Goal: Transaction & Acquisition: Subscribe to service/newsletter

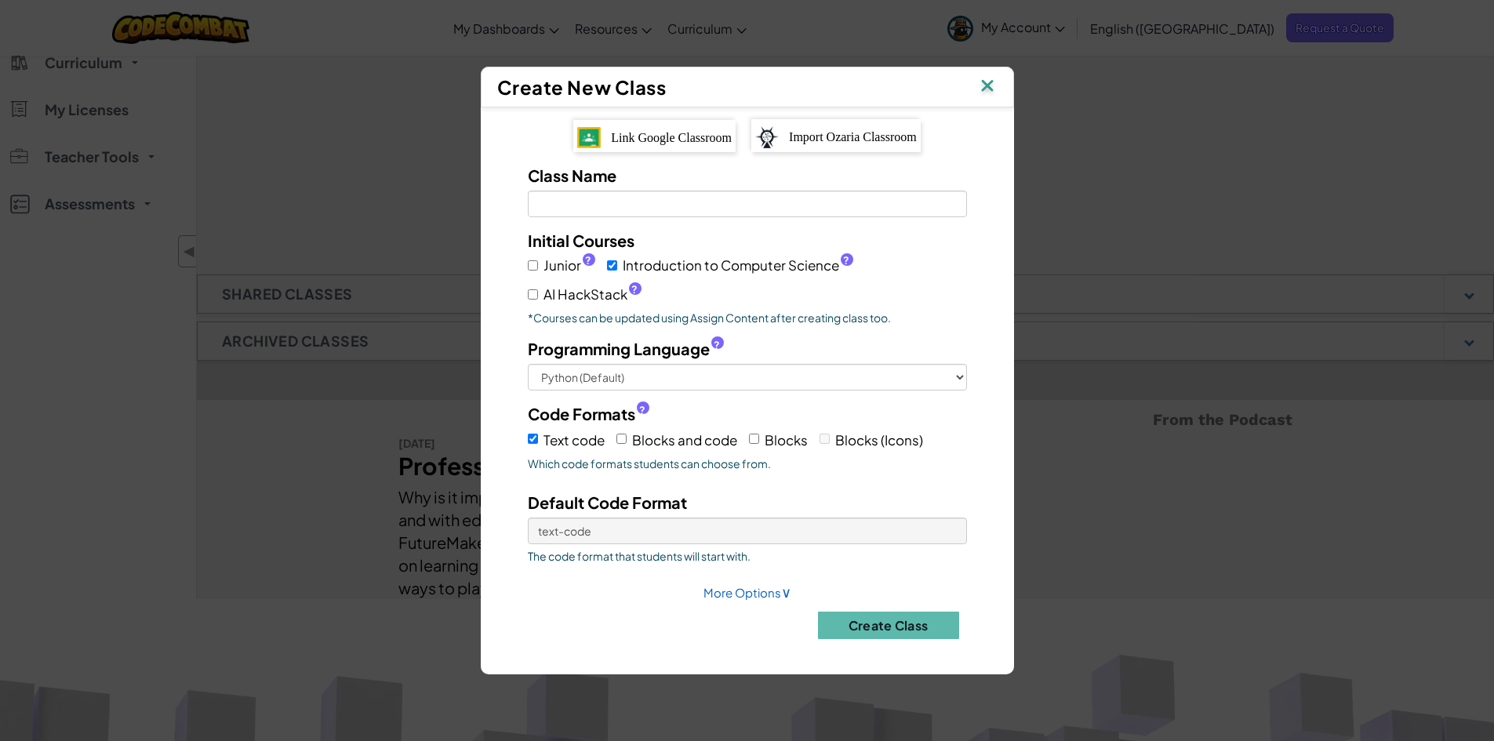
scroll to position [78, 0]
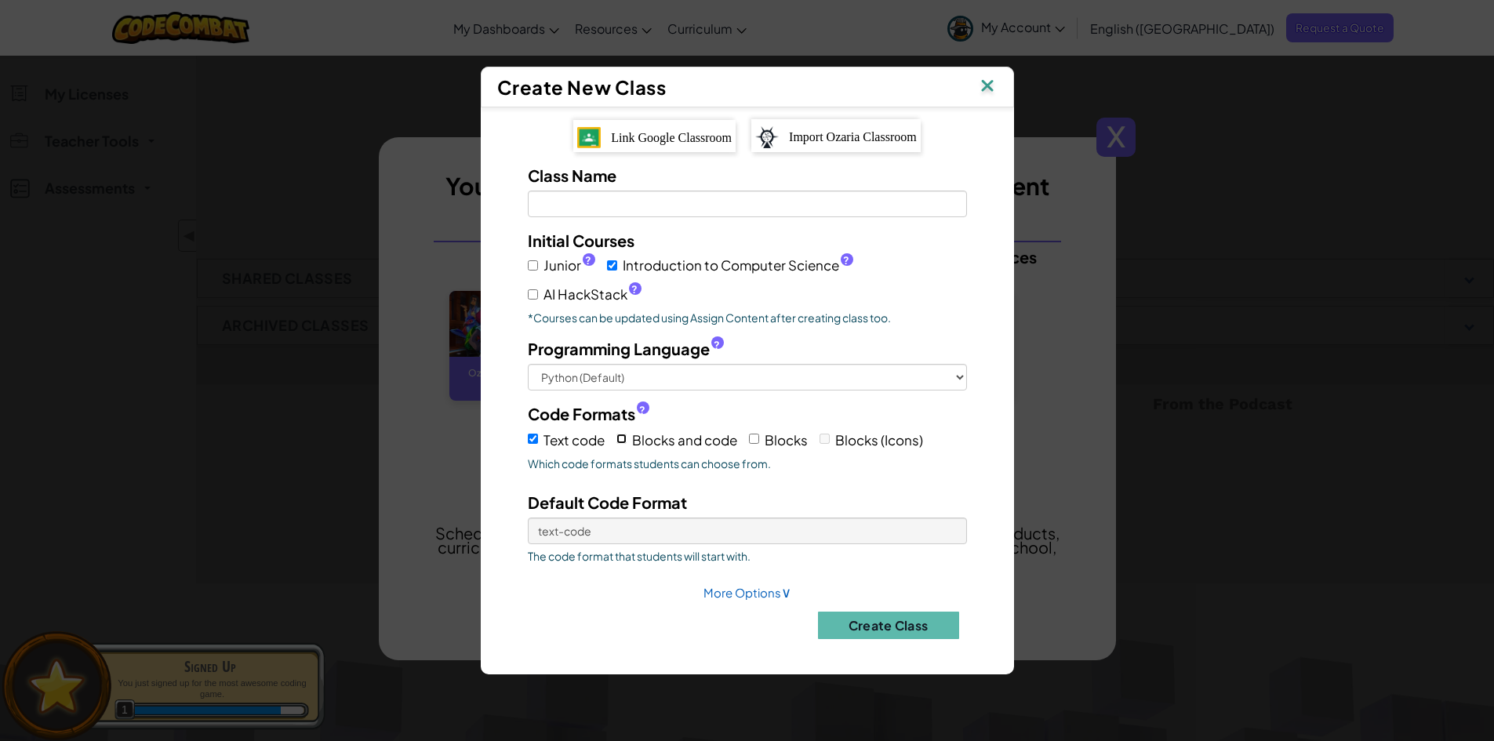
click at [622, 434] on input "Blocks and code" at bounding box center [621, 439] width 10 height 10
checkbox input "true"
click at [776, 438] on span "Blocks" at bounding box center [786, 439] width 43 height 17
click at [759, 438] on input "Blocks" at bounding box center [754, 439] width 10 height 10
checkbox input "true"
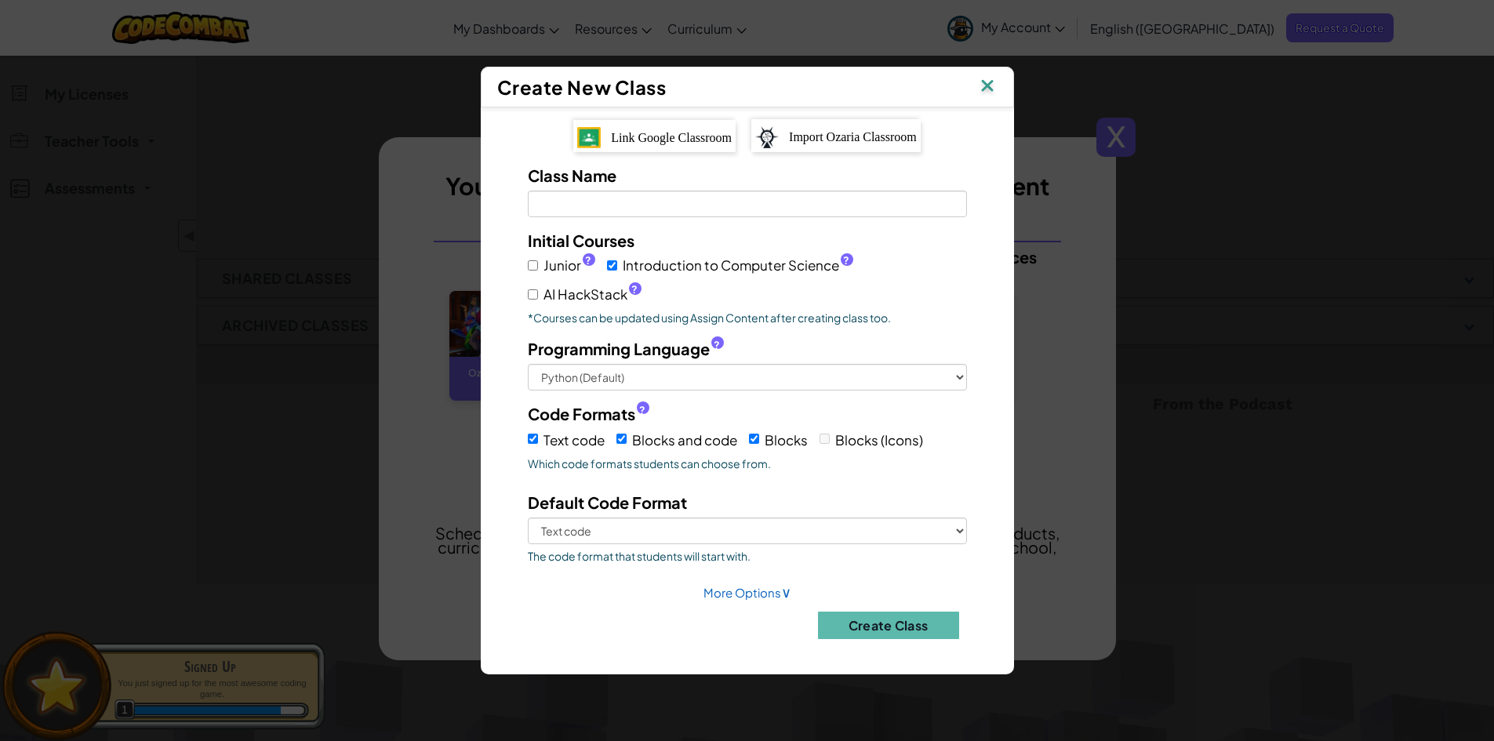
click at [853, 445] on span "Blocks (Icons)" at bounding box center [879, 439] width 88 height 17
click at [831, 447] on label "Blocks (Icons)" at bounding box center [872, 439] width 104 height 24
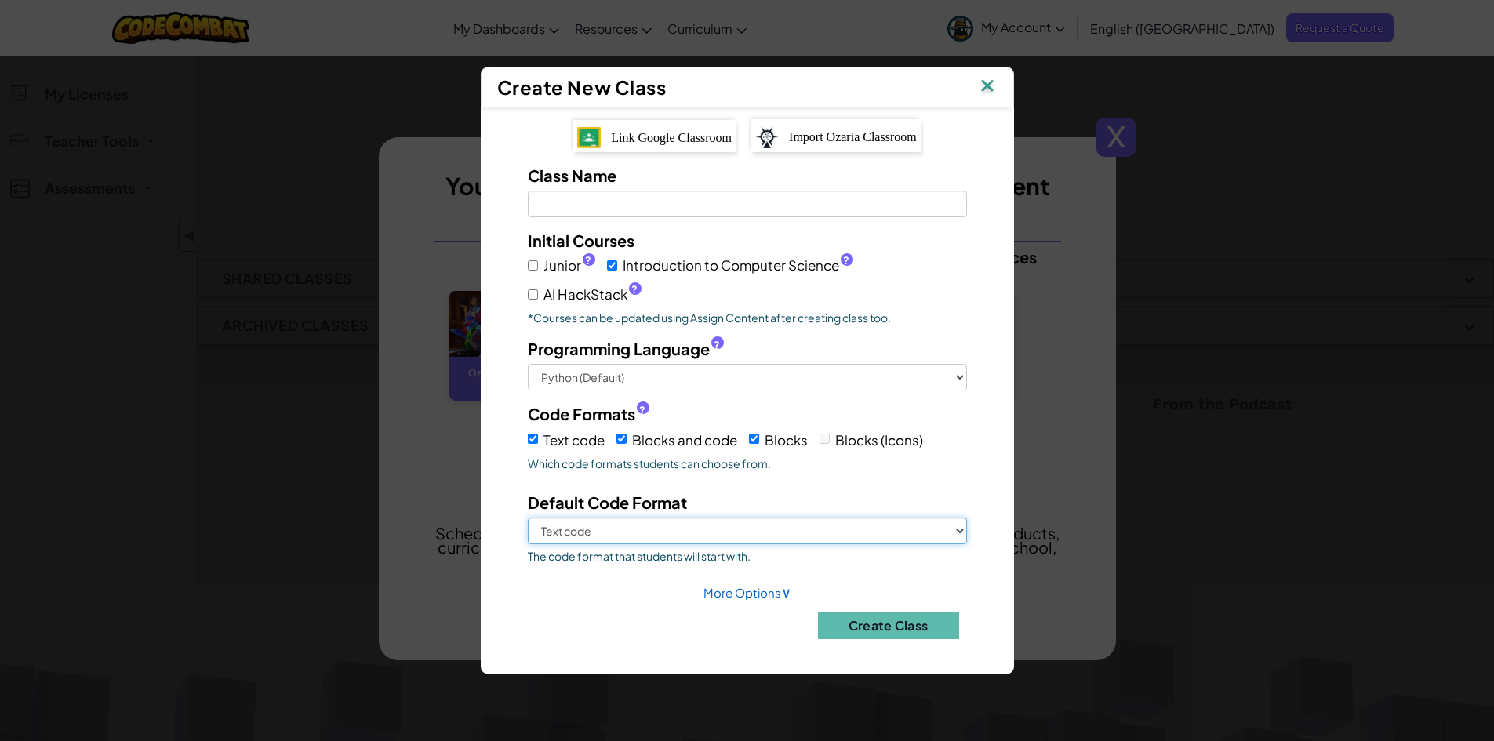
click at [762, 529] on select "Text code Blocks and code Blocks" at bounding box center [747, 531] width 439 height 27
select select "blocks-text"
click at [528, 518] on select "Text code Blocks and code Blocks" at bounding box center [747, 531] width 439 height 27
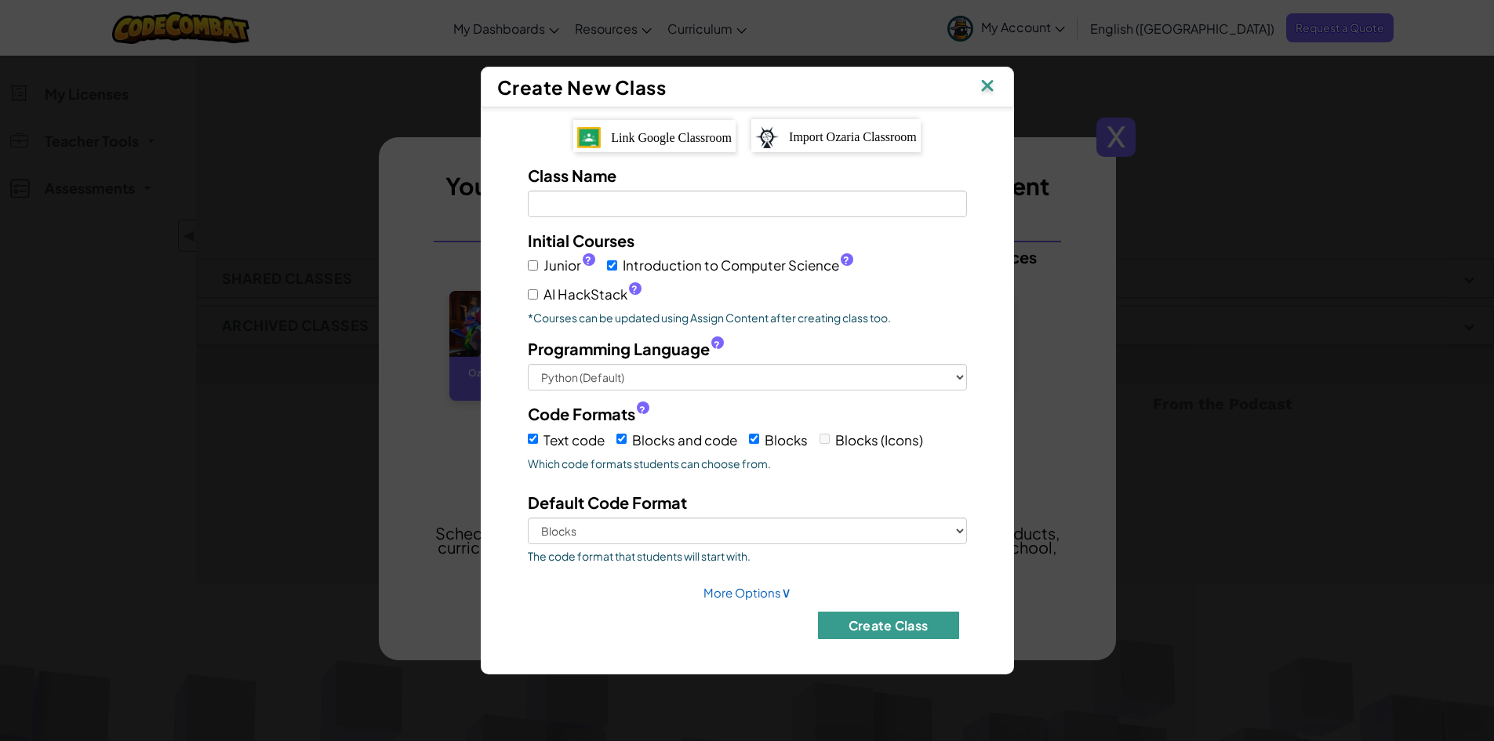
click at [860, 624] on button "Create Class" at bounding box center [888, 625] width 141 height 27
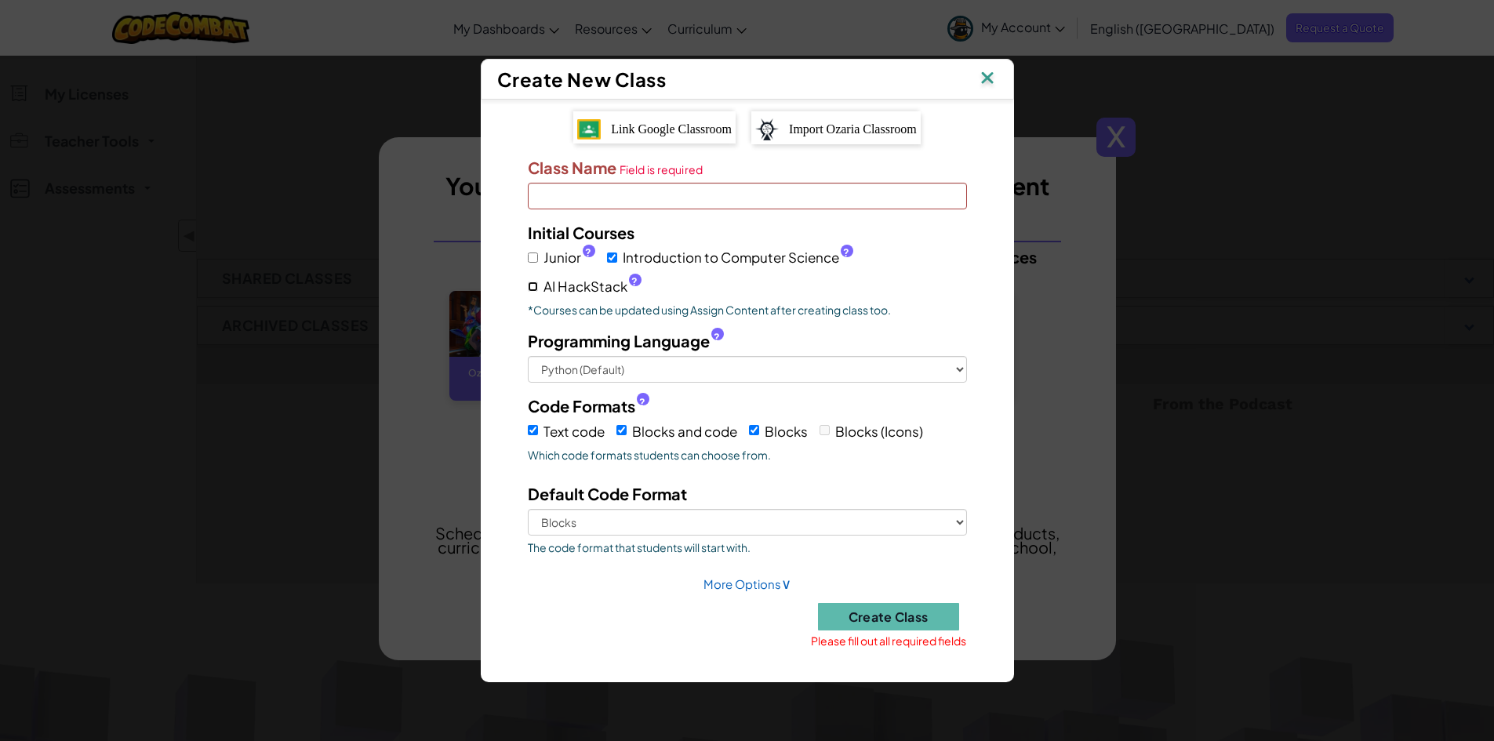
click at [536, 282] on input "AI HackStack ?" at bounding box center [533, 287] width 10 height 10
checkbox input "true"
click at [523, 259] on div "Initial Courses Junior ? Introduction to Computer Science ? AI HackStack ? *Cou…" at bounding box center [747, 269] width 463 height 96
click at [528, 256] on input "Junior ?" at bounding box center [533, 258] width 10 height 10
checkbox input "true"
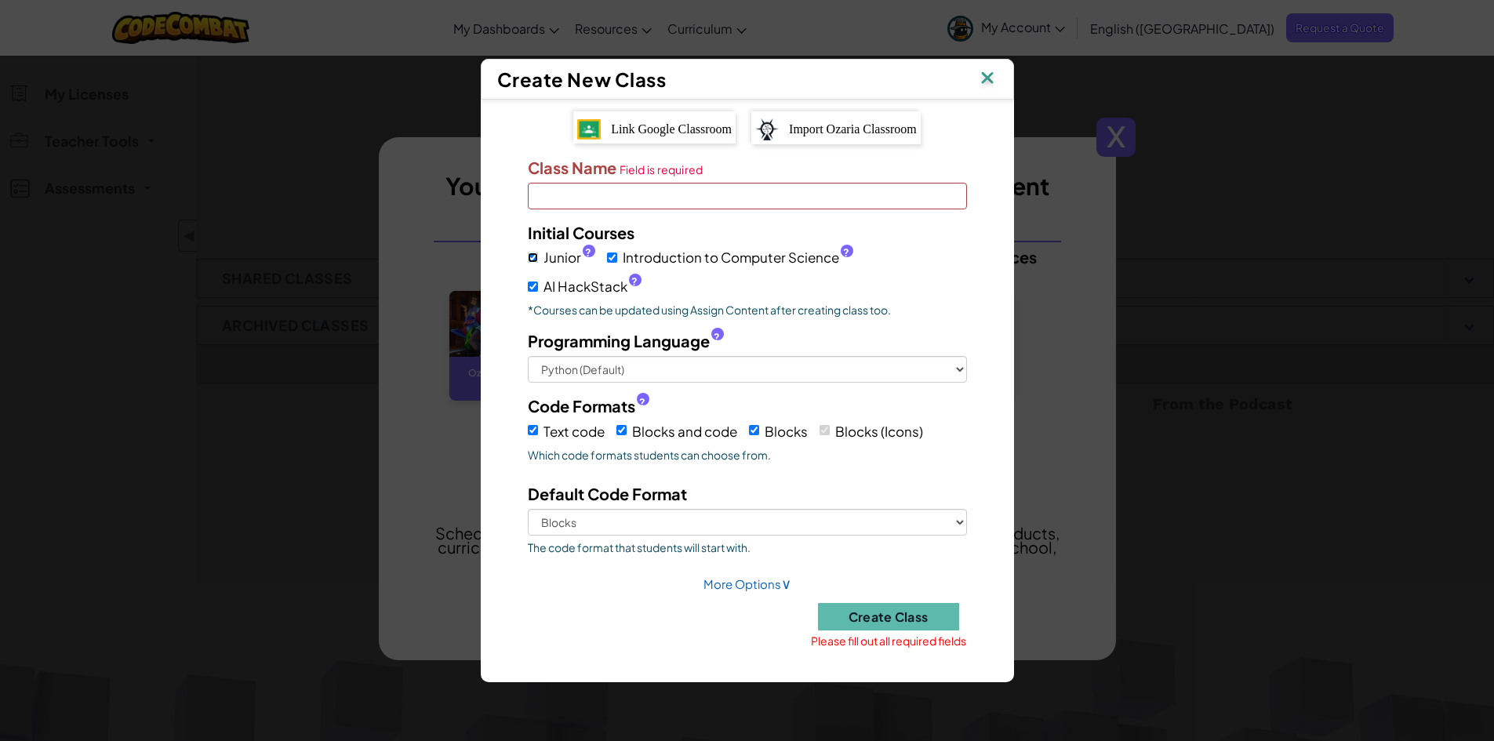
checkbox input "true"
click at [606, 207] on input "Class Name Field is required" at bounding box center [747, 196] width 439 height 27
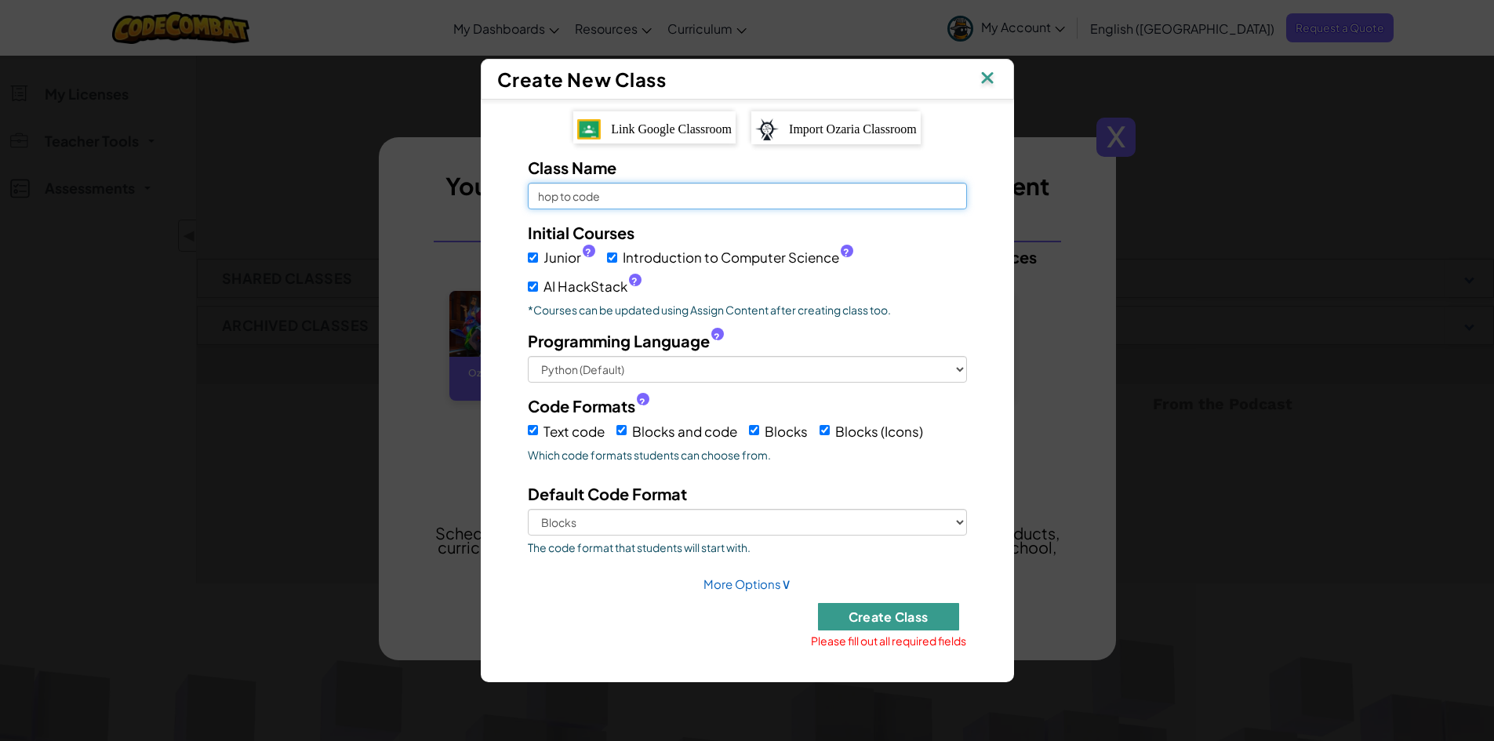
type input "hop to code"
click at [893, 614] on button "Create Class" at bounding box center [888, 616] width 141 height 27
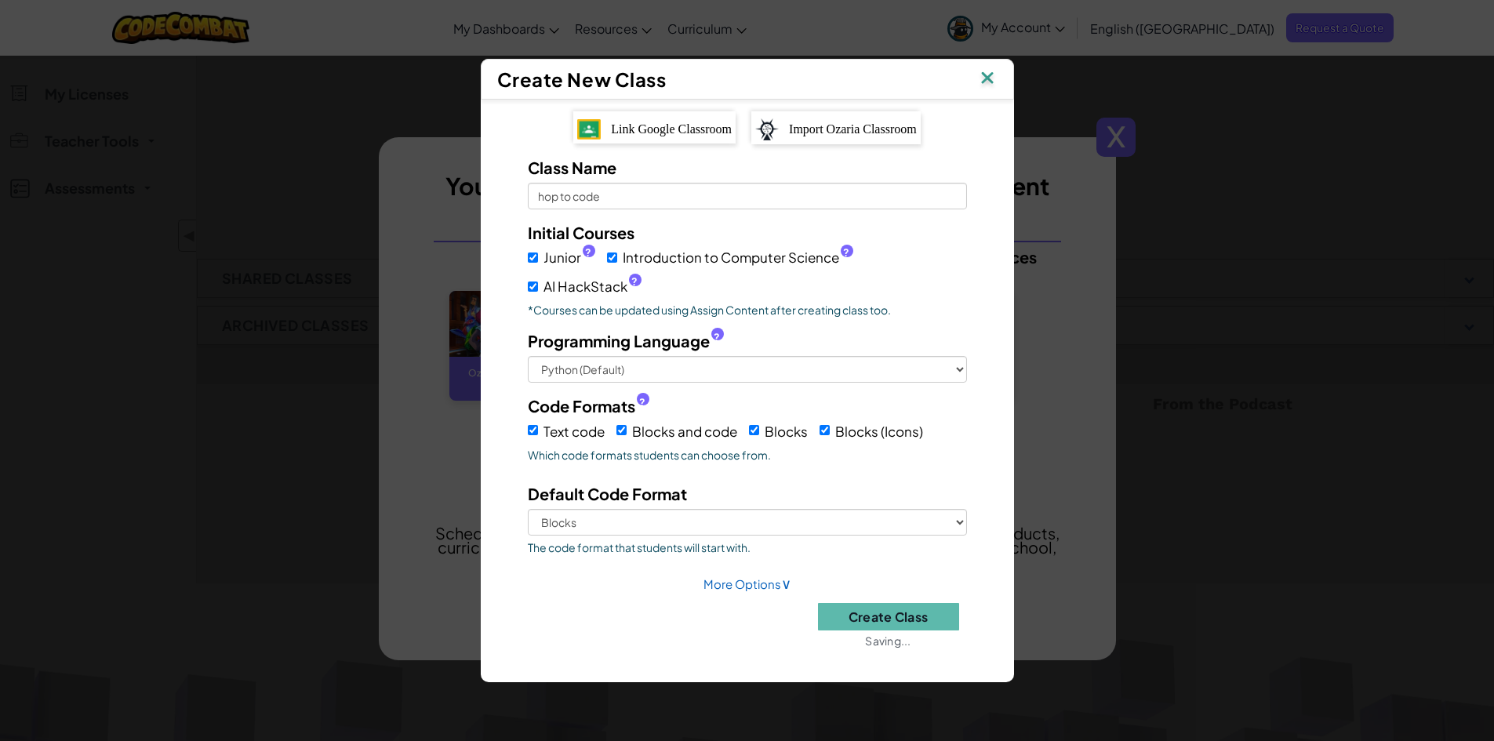
click at [725, 124] on span "Link Google Classroom" at bounding box center [671, 128] width 121 height 13
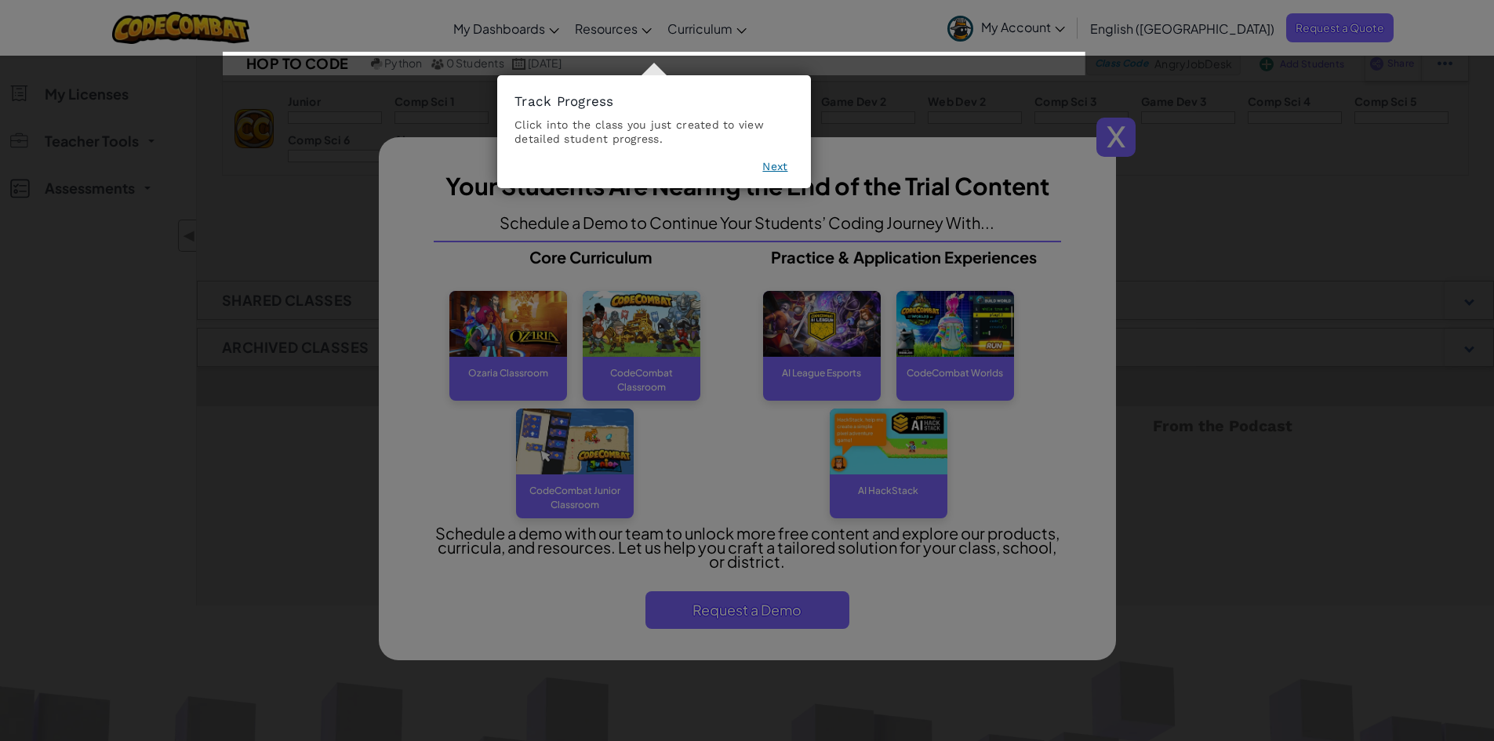
click at [762, 159] on footer "Next" at bounding box center [654, 169] width 279 height 22
click at [778, 163] on button "Next" at bounding box center [774, 166] width 25 height 16
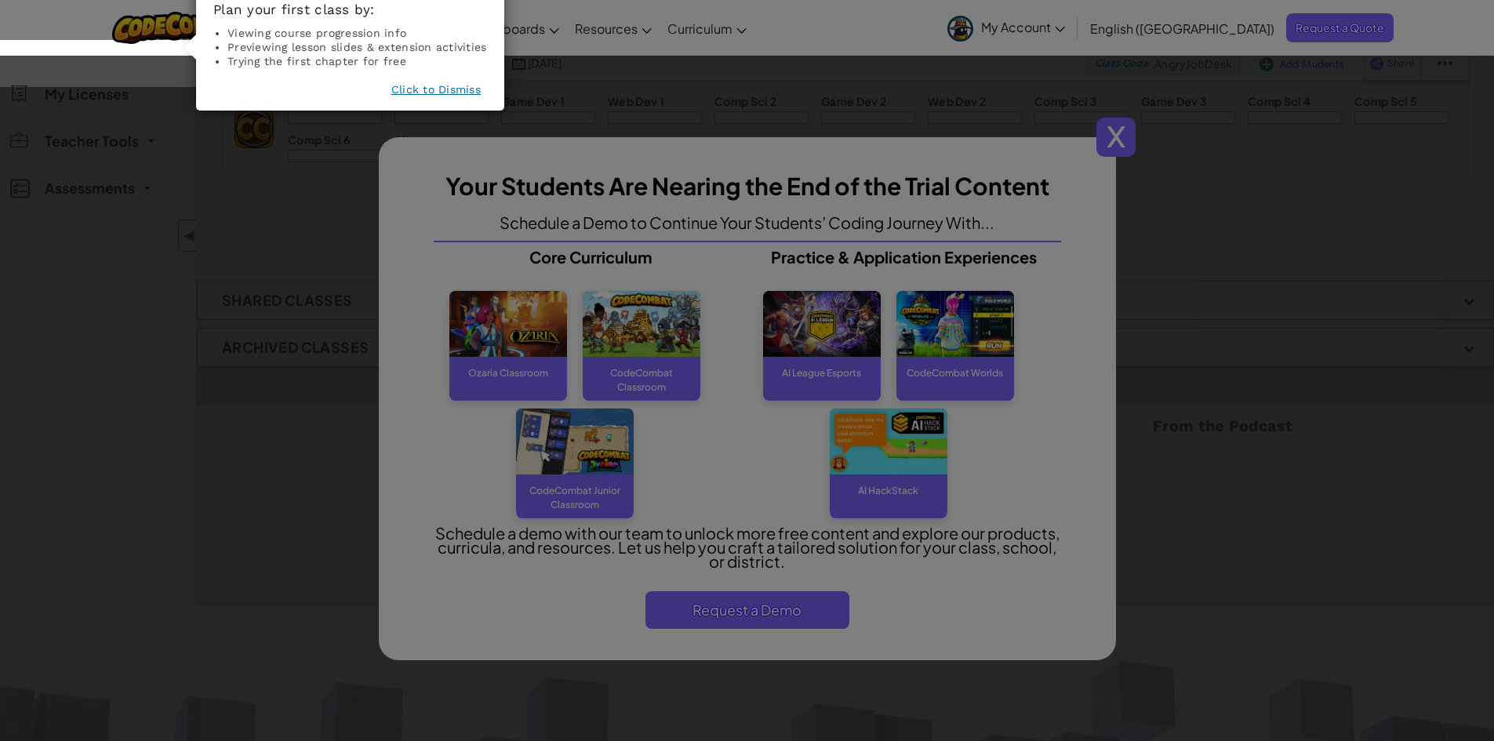
scroll to position [62, 0]
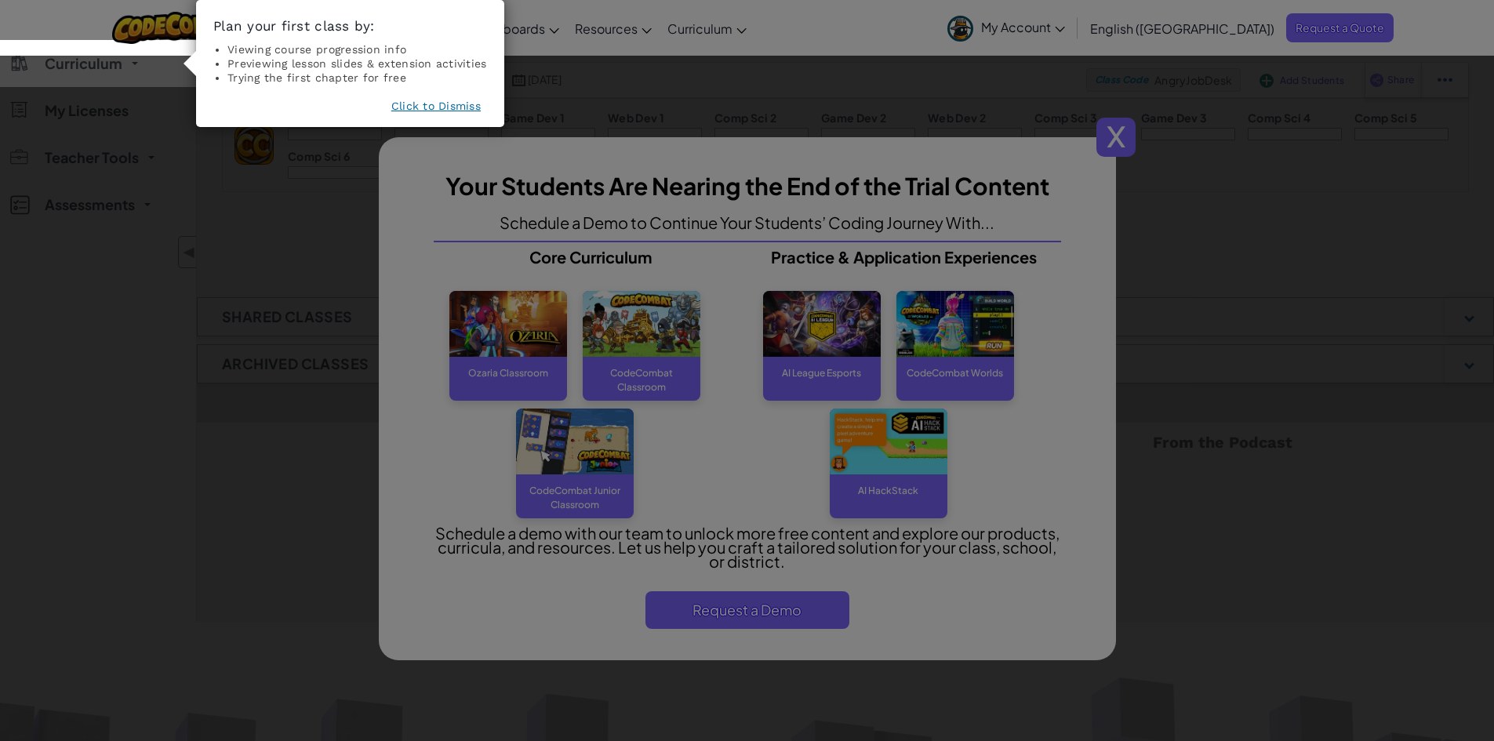
click at [415, 107] on button "Click to Dismiss" at bounding box center [435, 106] width 89 height 16
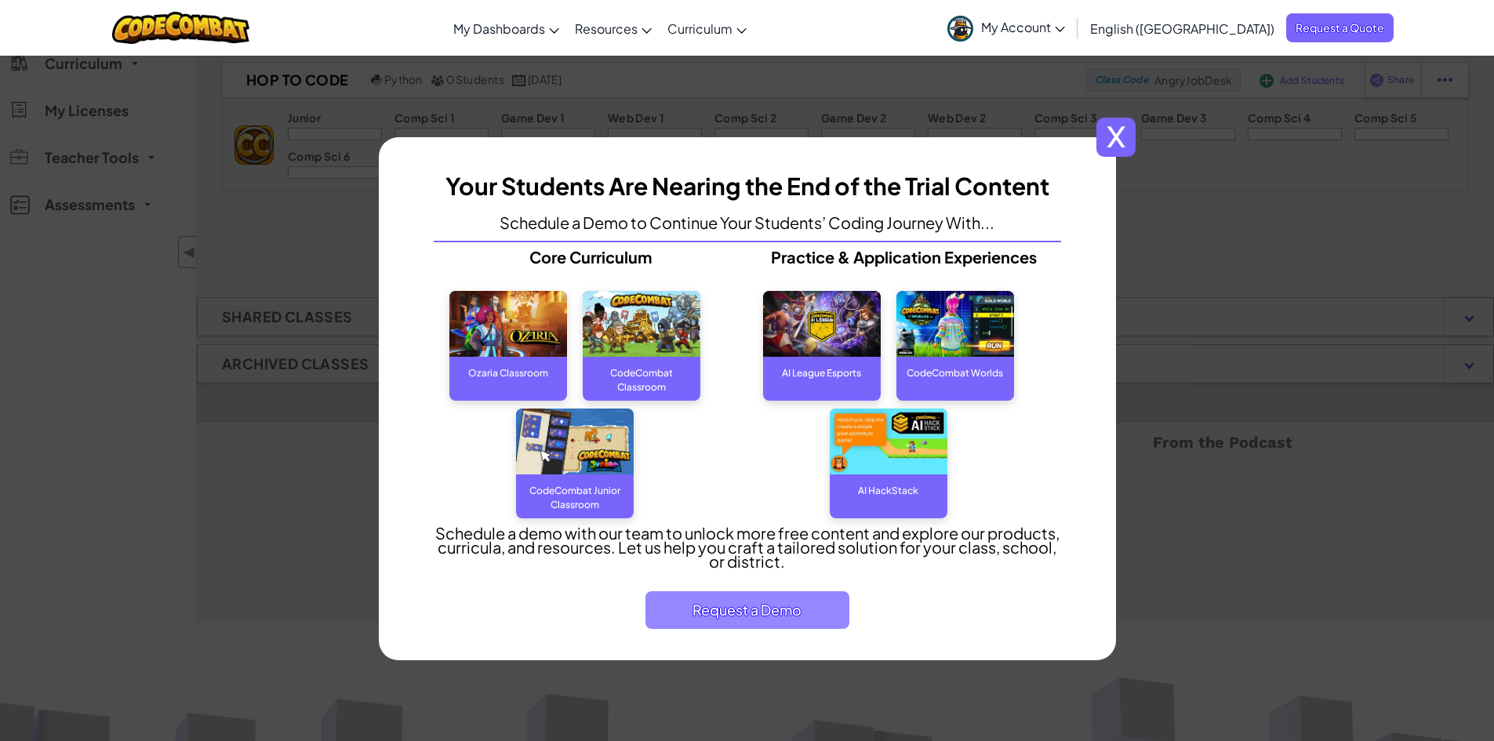
click at [778, 607] on span "Request a Demo" at bounding box center [747, 610] width 204 height 38
click at [624, 334] on img at bounding box center [642, 324] width 118 height 67
click at [642, 380] on div "CodeCombat Classroom" at bounding box center [642, 372] width 118 height 31
click at [642, 359] on div "CodeCombat Classroom" at bounding box center [642, 372] width 118 height 31
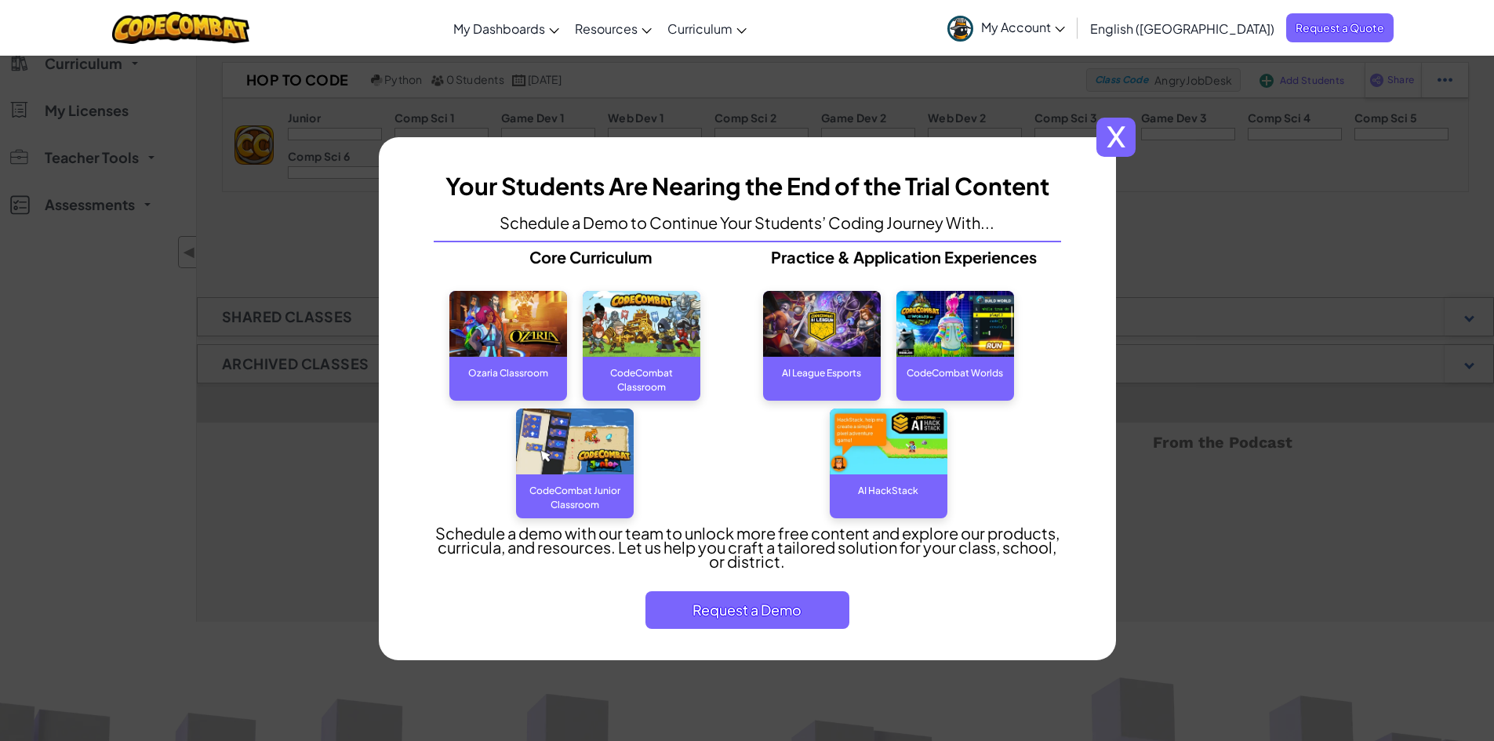
click at [1104, 155] on span "x" at bounding box center [1115, 137] width 39 height 39
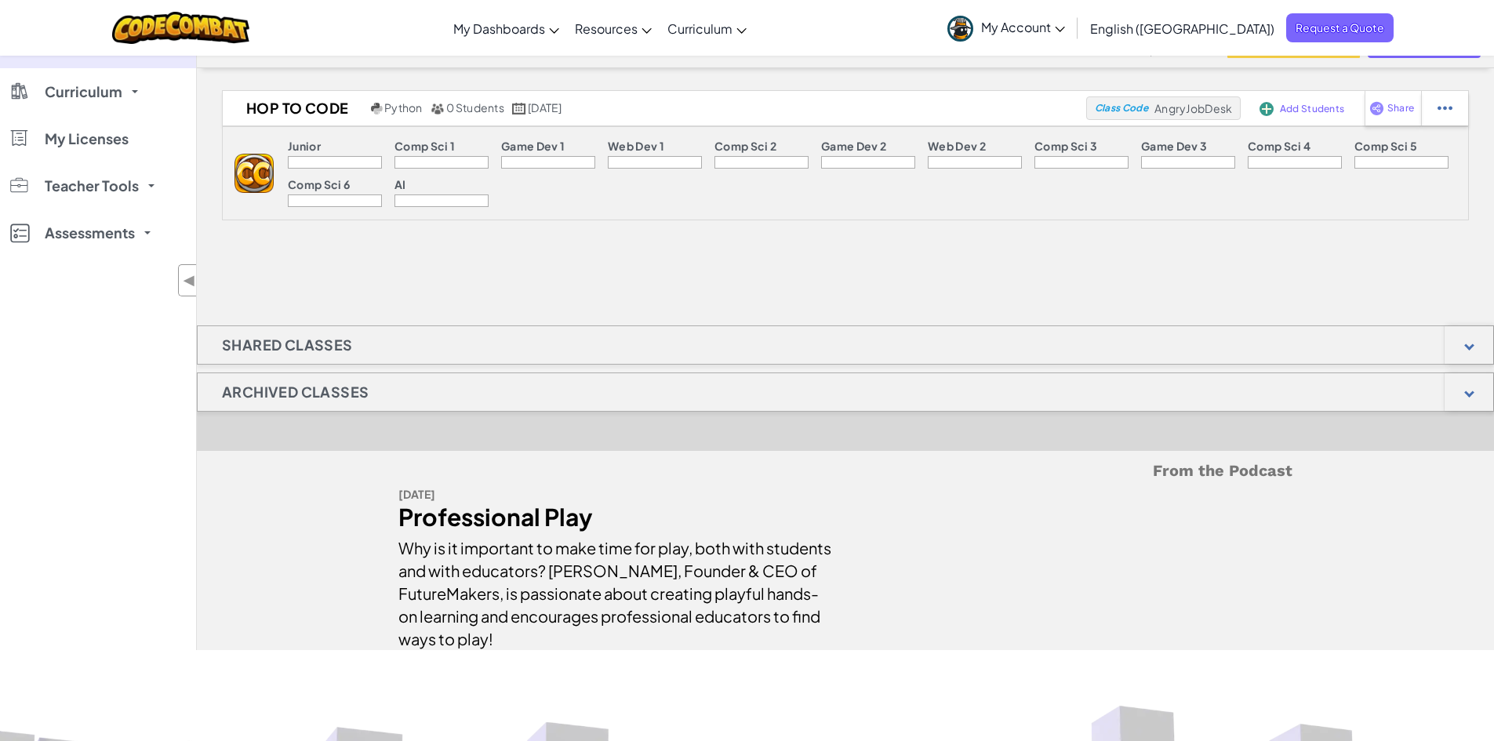
scroll to position [9, 0]
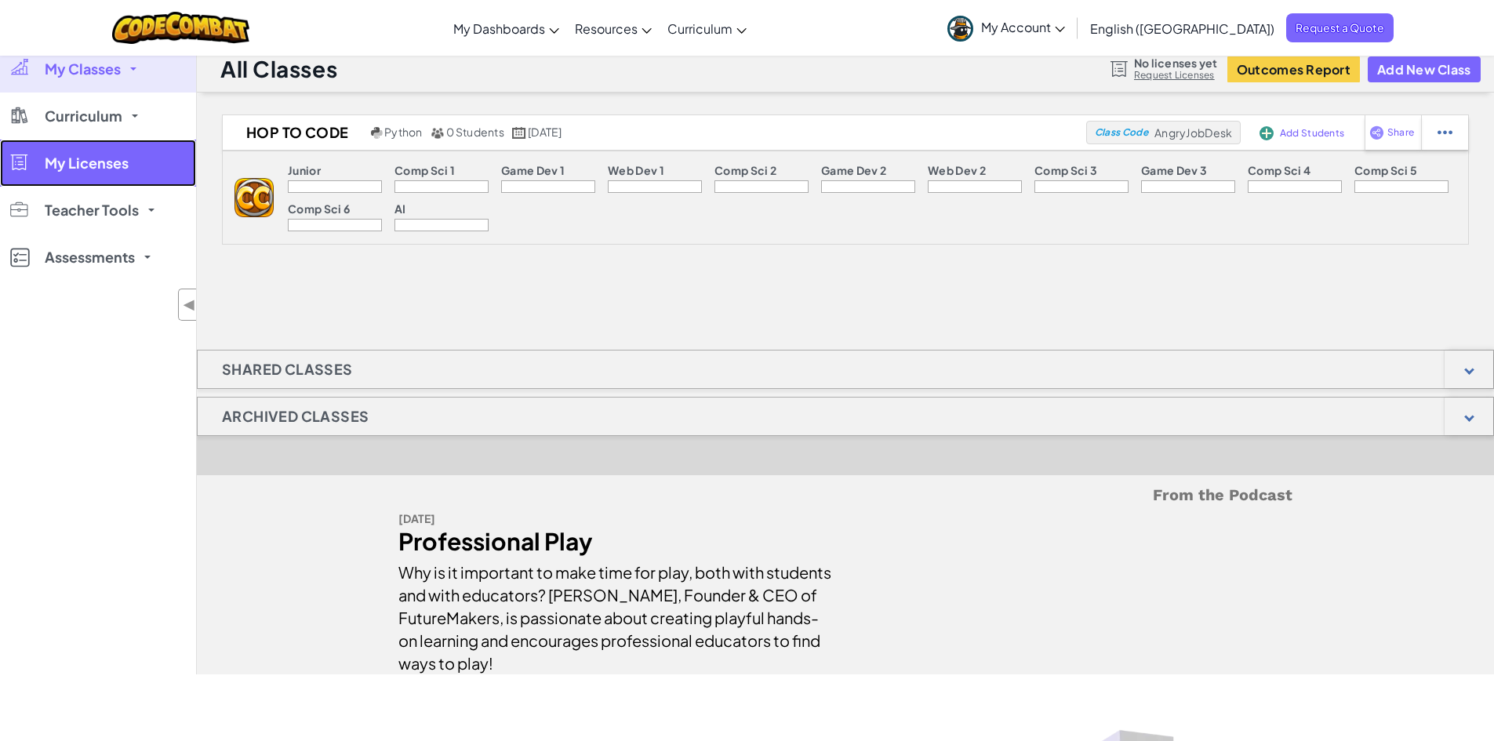
click at [122, 152] on link "My Licenses" at bounding box center [98, 163] width 196 height 47
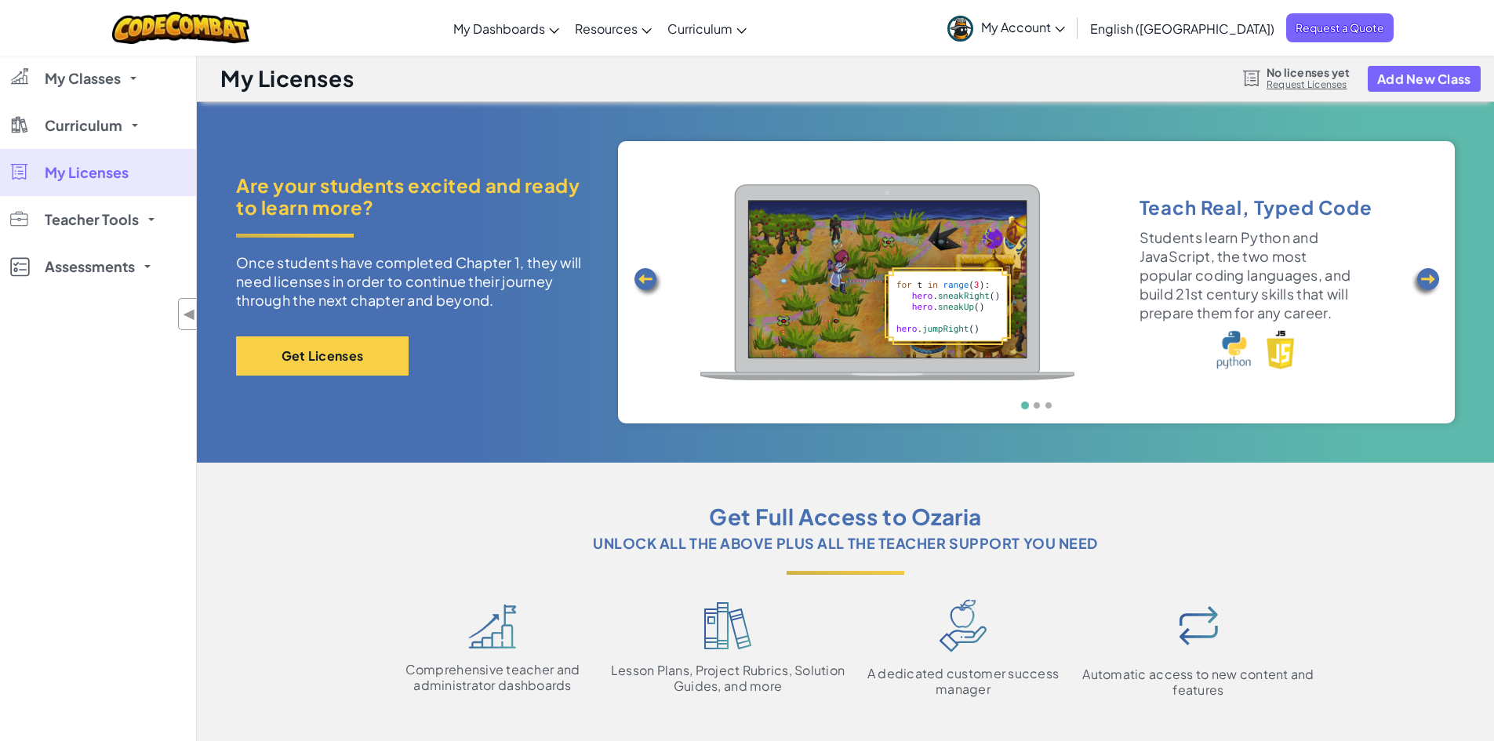
click at [158, 342] on div "My Classes All Classes hop to code Curriculum CodeCombat Junior CodeCombat Clas…" at bounding box center [98, 425] width 196 height 741
click at [123, 279] on link "Assessments" at bounding box center [98, 266] width 196 height 47
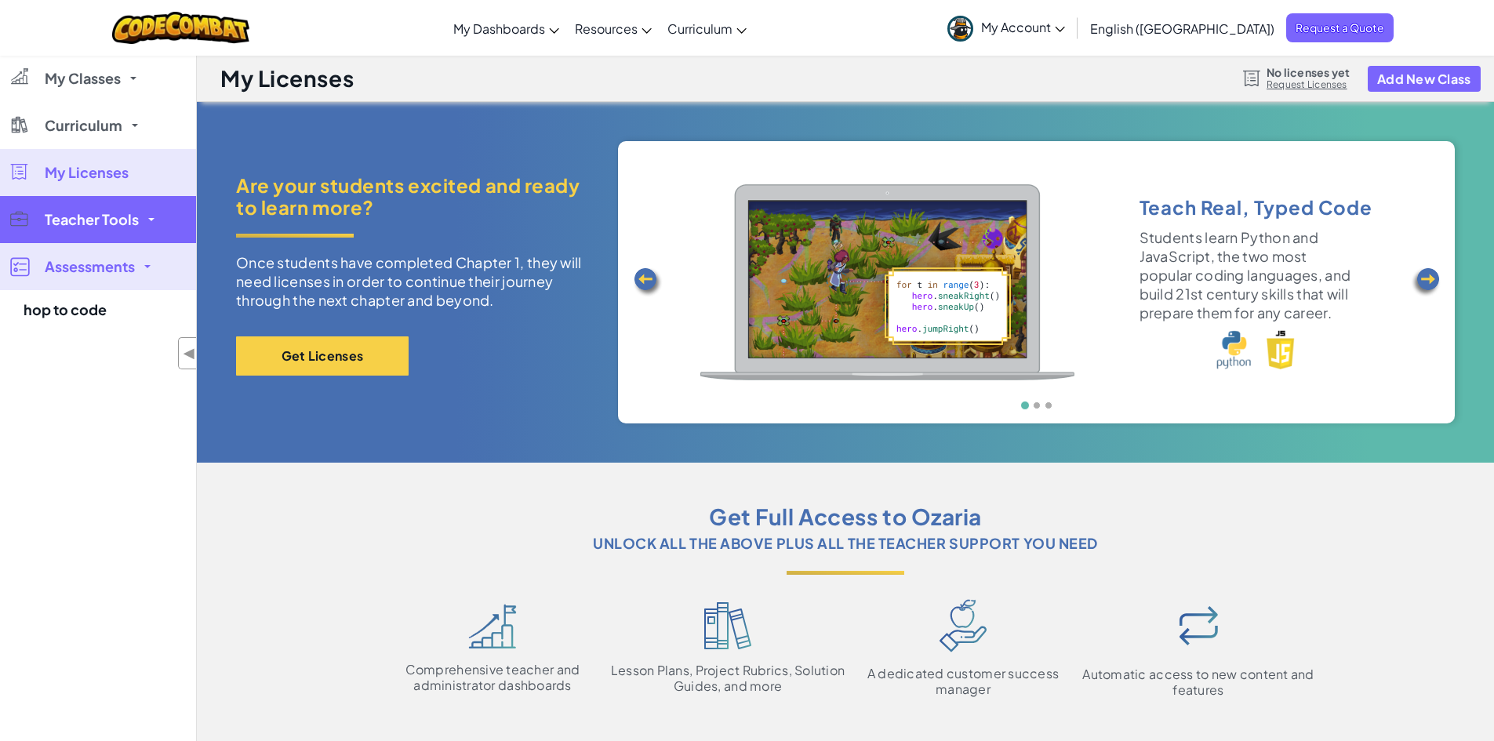
click at [127, 225] on span "Teacher Tools" at bounding box center [92, 220] width 94 height 14
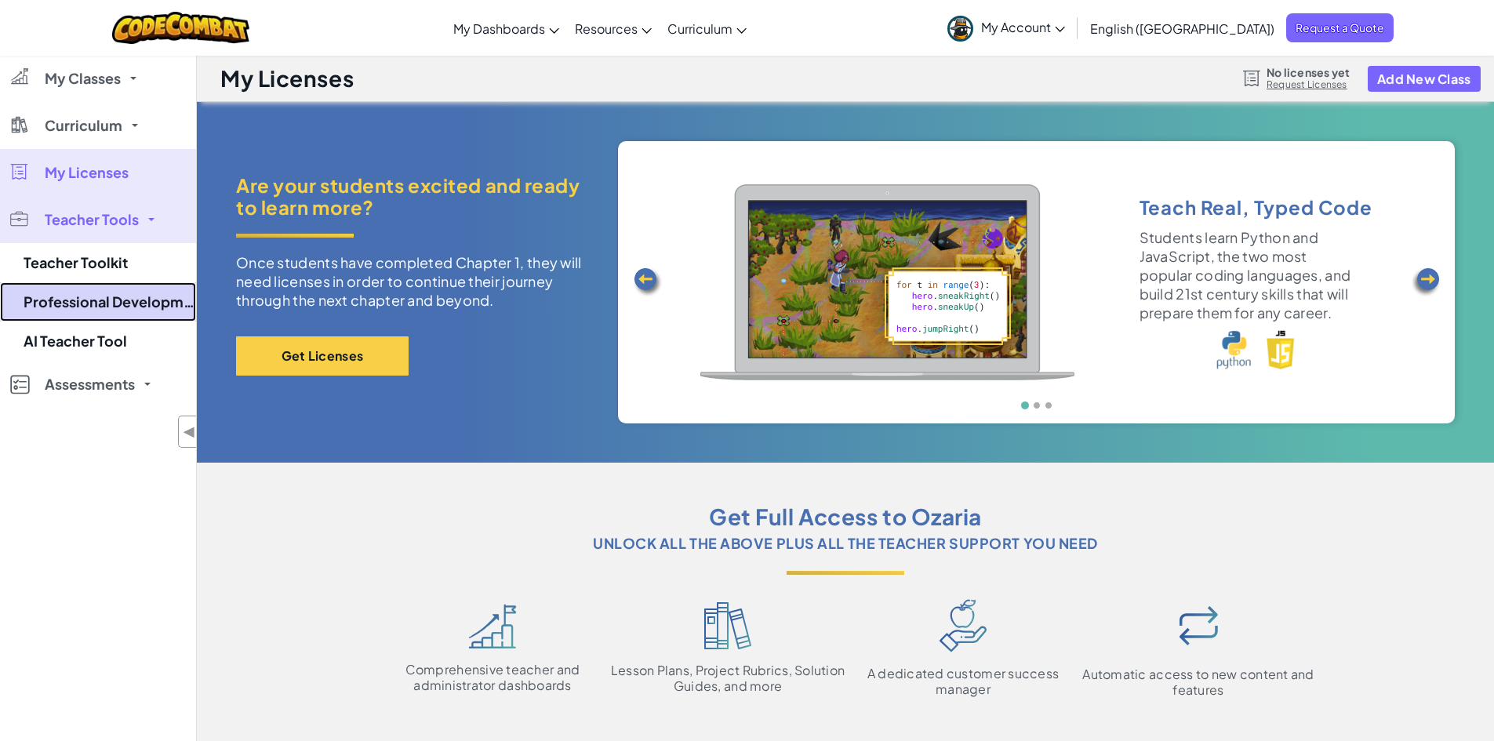
click at [76, 284] on link "Professional Development" at bounding box center [98, 301] width 196 height 39
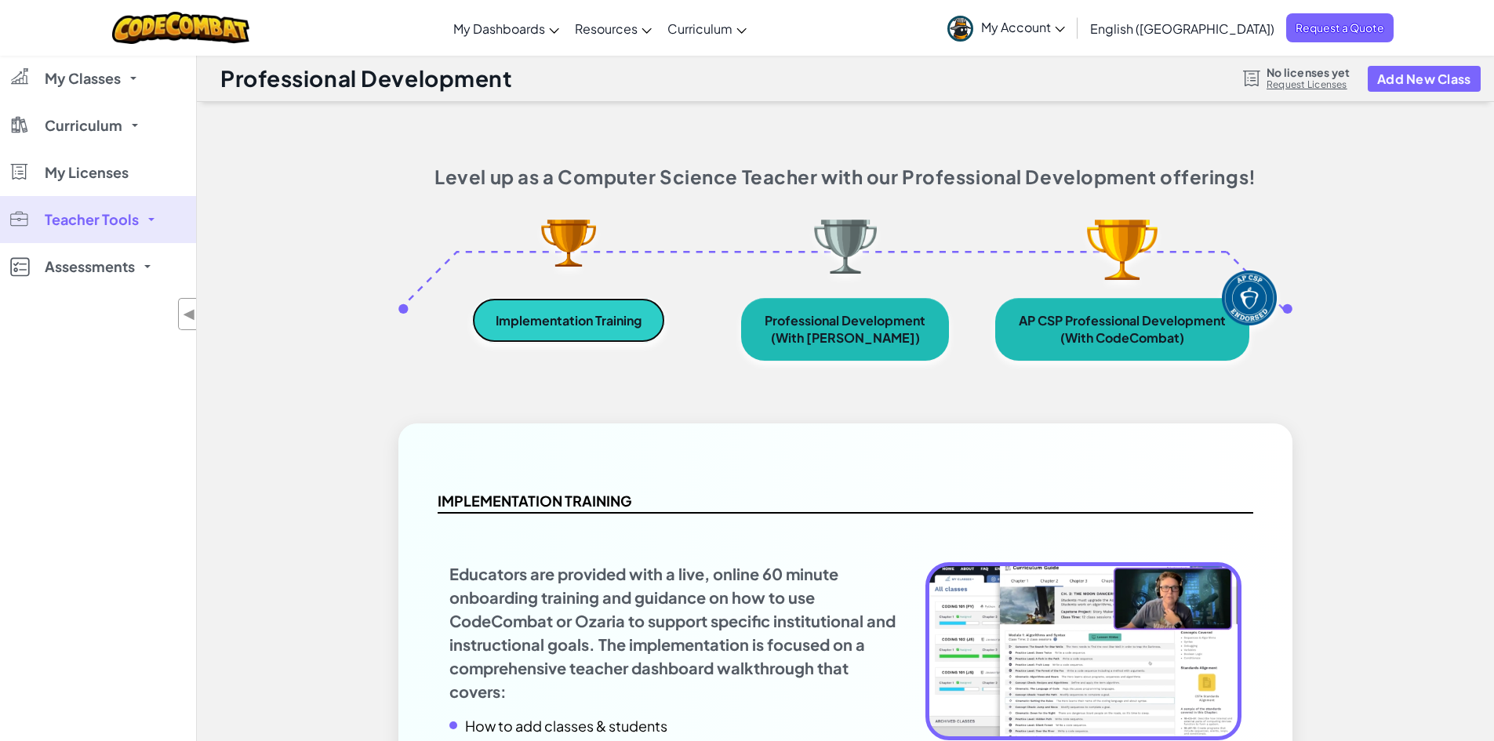
click at [545, 306] on link "Implementation Training" at bounding box center [568, 320] width 193 height 45
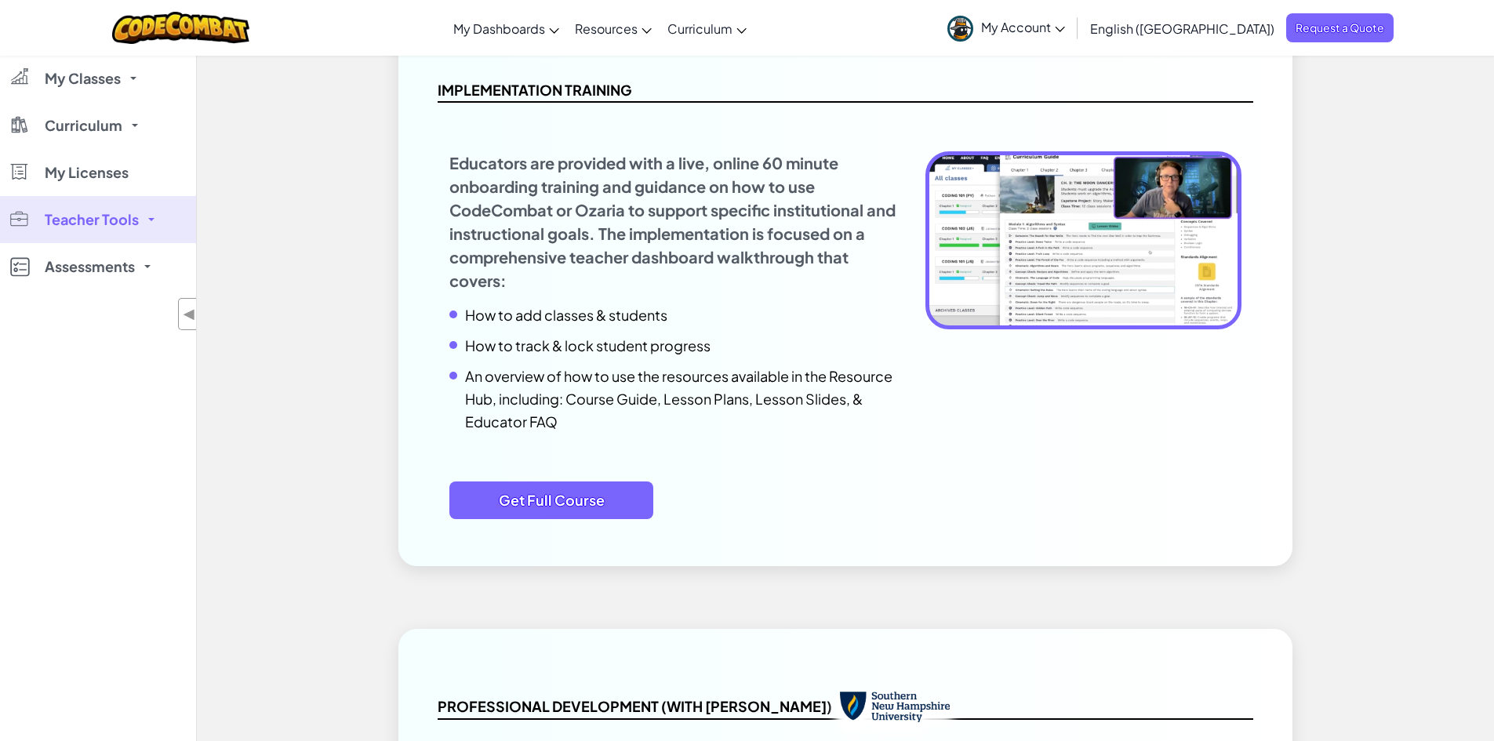
scroll to position [445, 0]
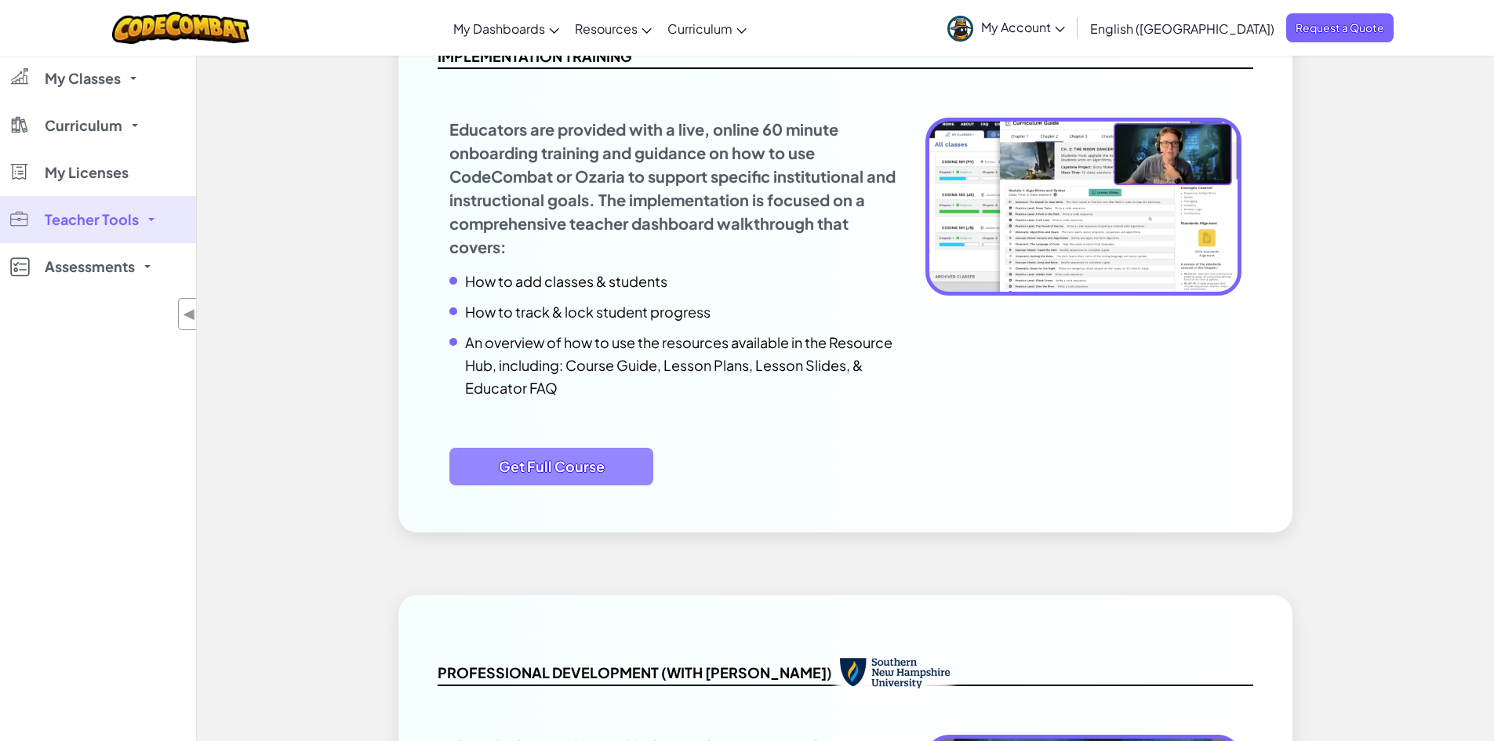
click at [592, 455] on span "Get Full Course" at bounding box center [551, 467] width 204 height 38
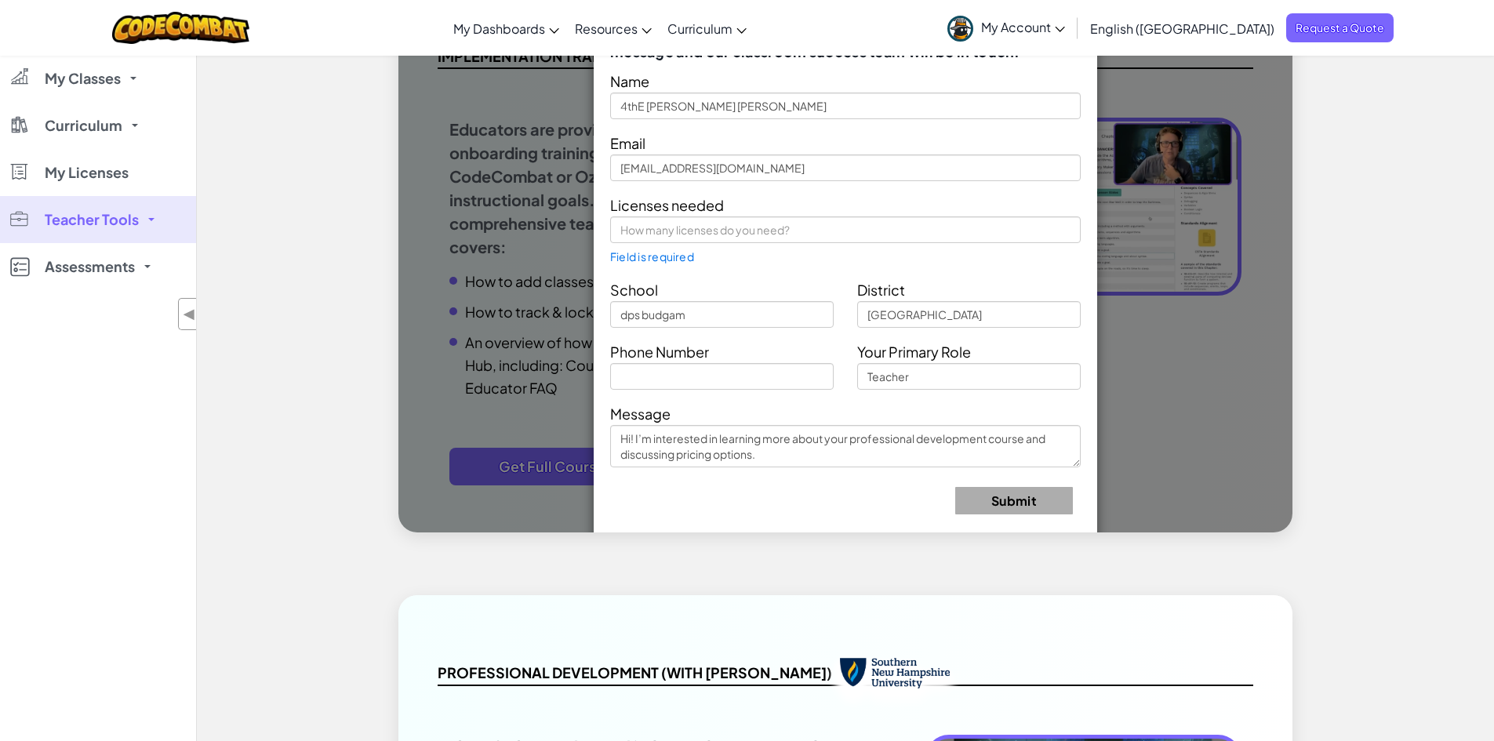
click at [801, 398] on form "Name 4thE [PERSON_NAME] [PERSON_NAME] Email [EMAIL_ADDRESS][DOMAIN_NAME] Licens…" at bounding box center [845, 297] width 471 height 457
click at [807, 375] on input "text" at bounding box center [722, 376] width 224 height 27
